Goal: Check status: Check status

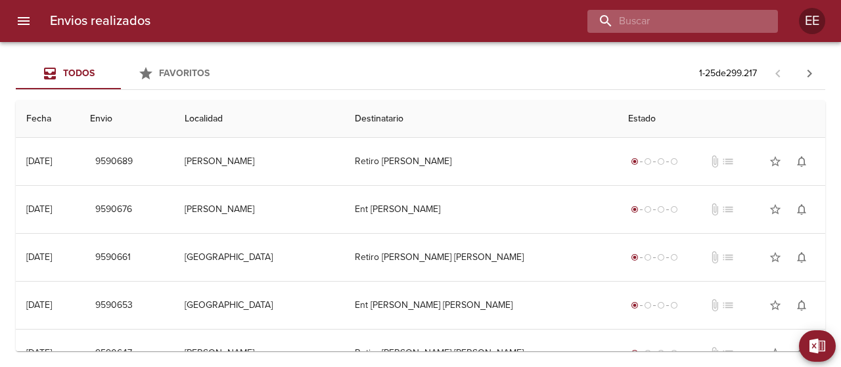
click at [716, 25] on input "buscar" at bounding box center [671, 21] width 168 height 23
paste input "[PERSON_NAME]"
type input "[PERSON_NAME]"
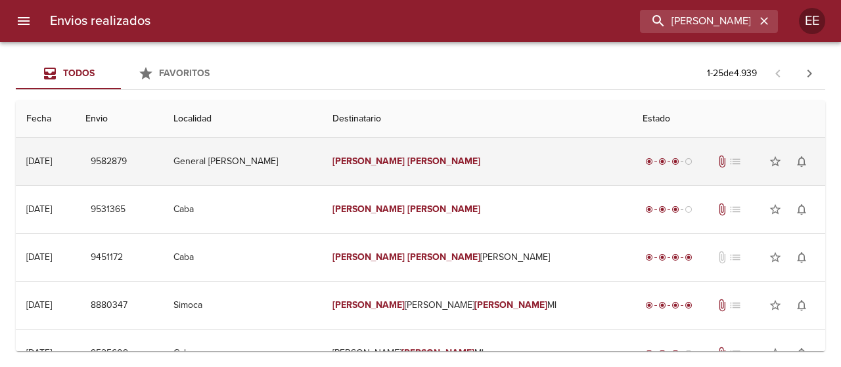
click at [438, 159] on em "[PERSON_NAME]" at bounding box center [443, 161] width 73 height 11
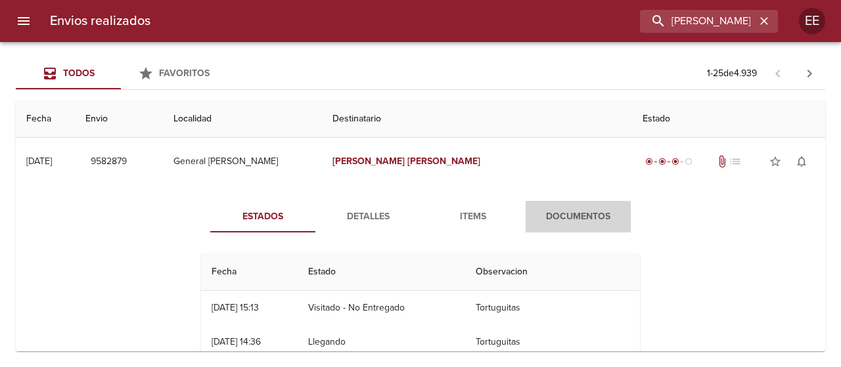
click at [563, 212] on span "Documentos" at bounding box center [578, 217] width 89 height 16
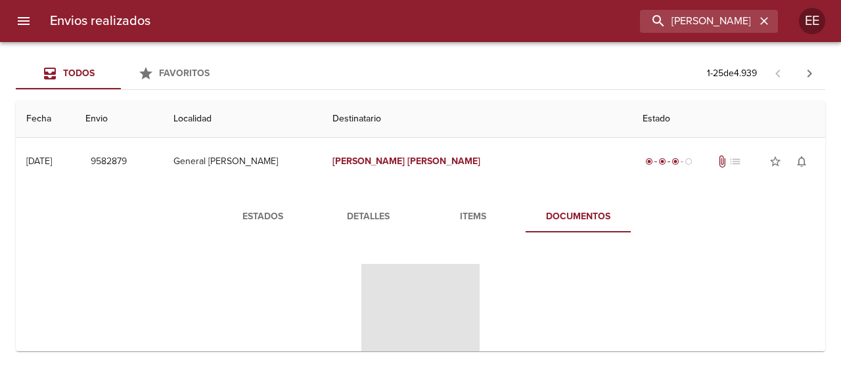
scroll to position [131, 0]
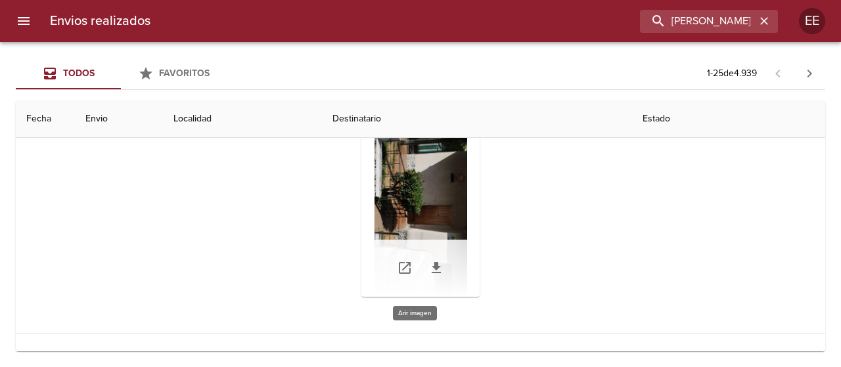
click at [431, 194] on div "Tabla de envíos del cliente" at bounding box center [420, 215] width 118 height 164
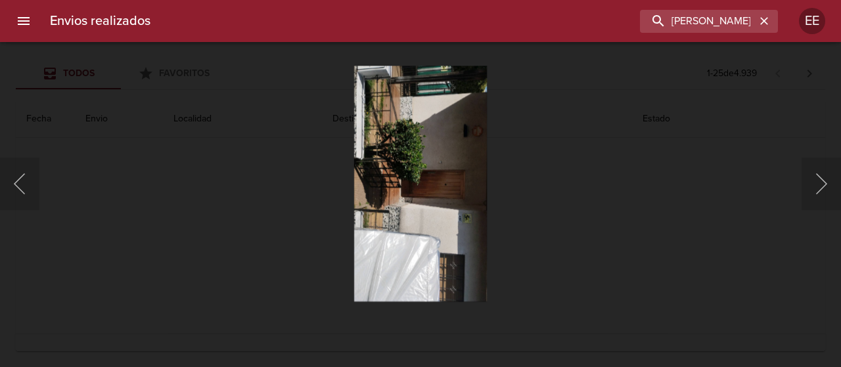
click at [704, 158] on div "Lightbox" at bounding box center [420, 183] width 841 height 367
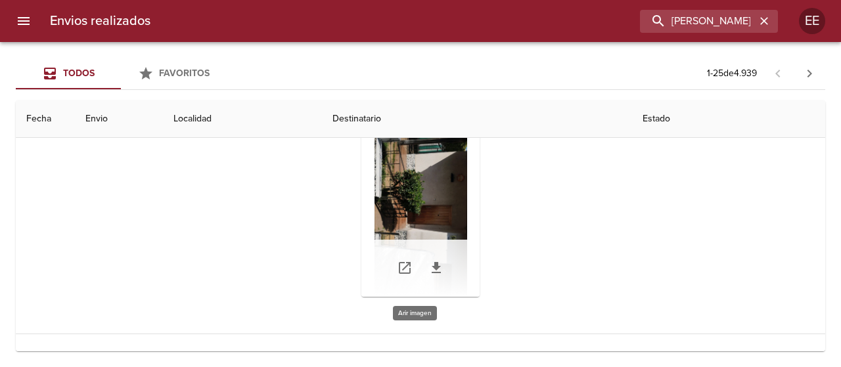
click at [435, 232] on div "Tabla de envíos del cliente" at bounding box center [420, 215] width 118 height 164
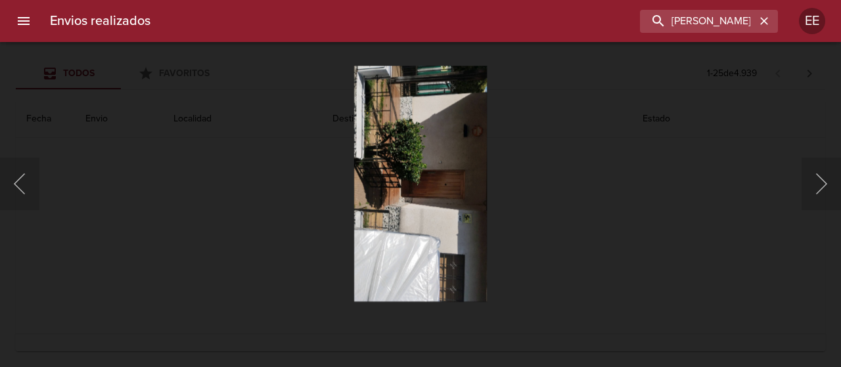
click at [175, 195] on div "Lightbox" at bounding box center [420, 183] width 841 height 367
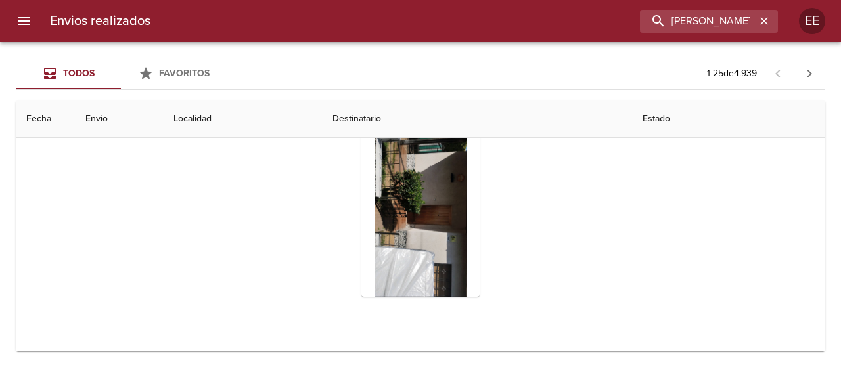
scroll to position [0, 0]
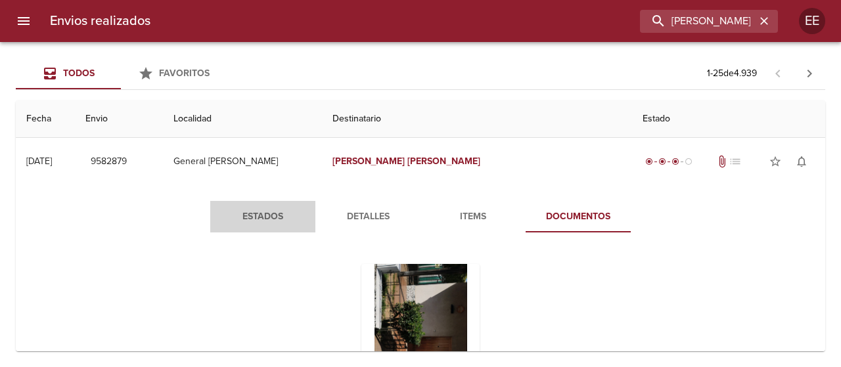
click at [259, 212] on span "Estados" at bounding box center [262, 217] width 89 height 16
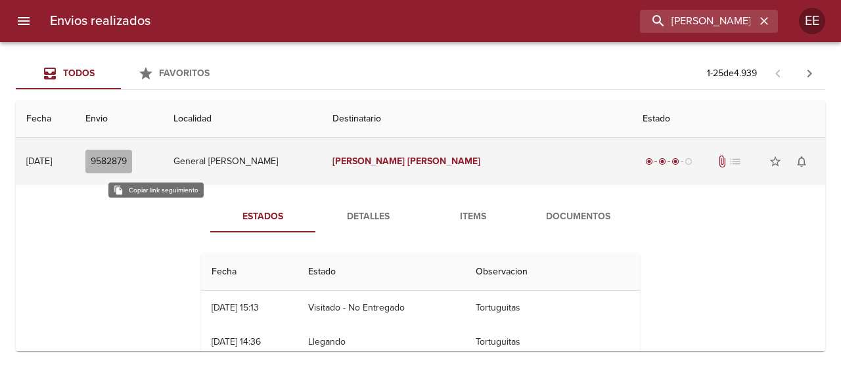
click at [127, 159] on span "9582879" at bounding box center [109, 162] width 36 height 16
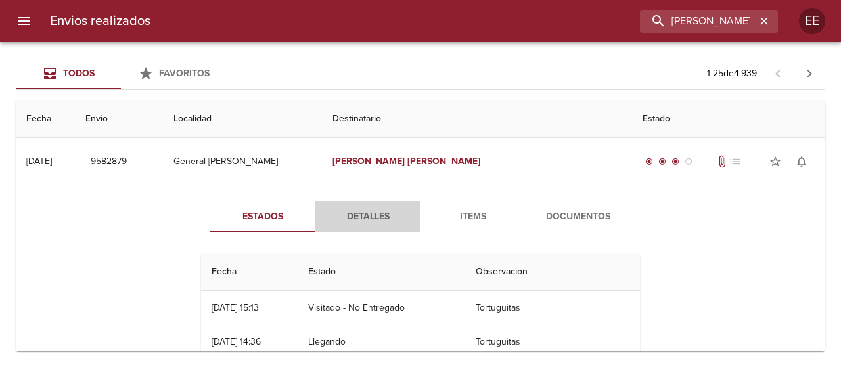
click at [371, 214] on span "Detalles" at bounding box center [367, 217] width 89 height 16
